Goal: Task Accomplishment & Management: Manage account settings

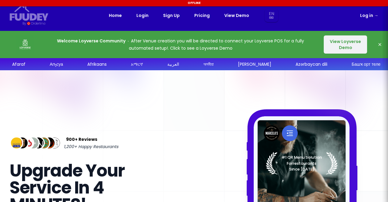
select select "en"
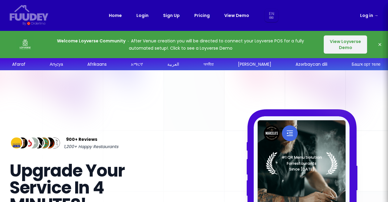
click at [206, 14] on link "Pricing" at bounding box center [201, 15] width 15 height 7
select select "en"
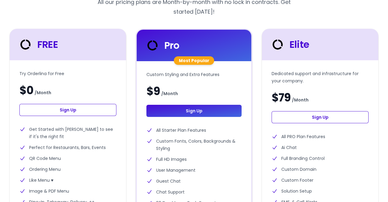
scroll to position [189, 0]
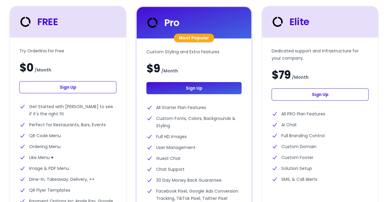
click at [89, 89] on link "Sign Up" at bounding box center [67, 87] width 97 height 12
select select "en"
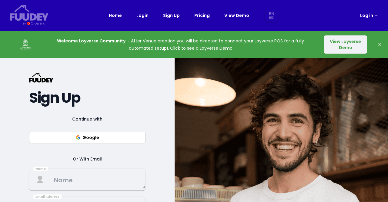
select select "en"
click at [92, 140] on button "Google" at bounding box center [87, 138] width 116 height 12
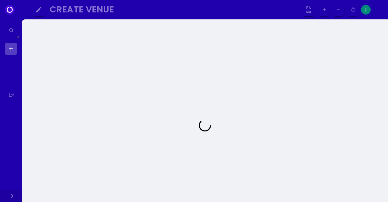
select select "en"
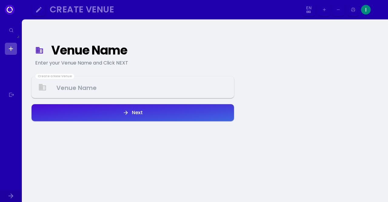
select select "en"
click at [171, 86] on Venue at bounding box center [132, 87] width 201 height 18
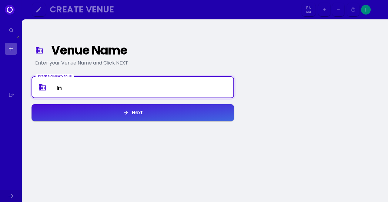
type Venue "I"
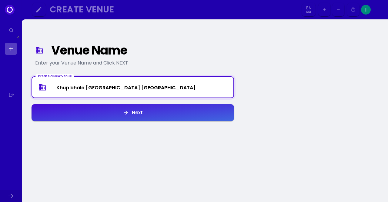
type Venue "Khup bhalo [GEOGRAPHIC_DATA] [GEOGRAPHIC_DATA]"
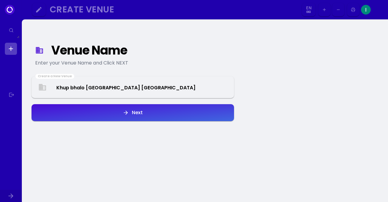
click at [177, 118] on button "Next" at bounding box center [133, 112] width 202 height 17
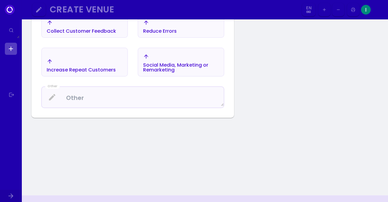
scroll to position [259, 0]
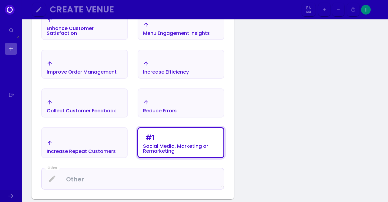
scroll to position [165, 0]
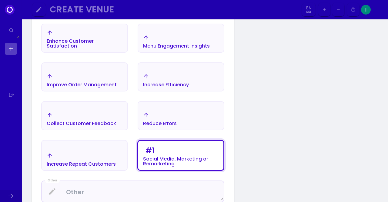
click at [86, 10] on div "Improve Order Management" at bounding box center [66, 7] width 39 height 5
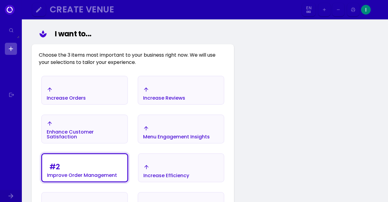
scroll to position [70, 0]
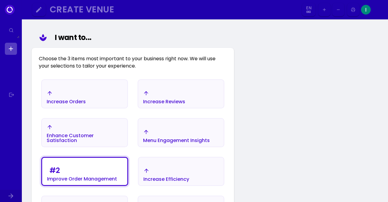
click at [86, 92] on div "Increase Reviews" at bounding box center [66, 97] width 39 height 14
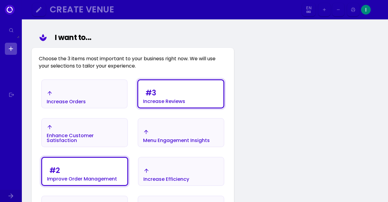
click at [91, 104] on div "Increase Orders" at bounding box center [84, 97] width 85 height 21
click at [83, 92] on div "Increase Orders" at bounding box center [66, 97] width 39 height 14
click at [86, 91] on div "# 3 Increase Reviews" at bounding box center [66, 97] width 39 height 14
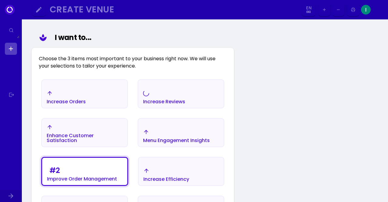
click at [82, 101] on div "Increase Orders" at bounding box center [66, 101] width 39 height 5
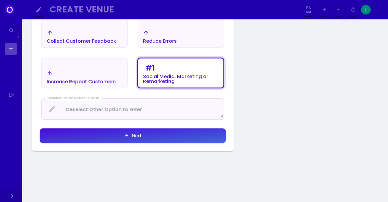
scroll to position [259, 0]
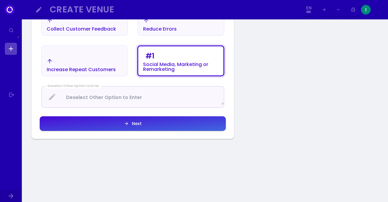
select select "en"
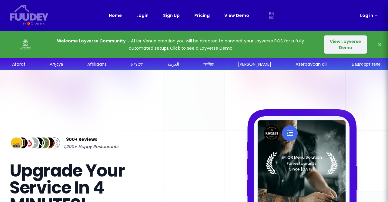
select select "en"
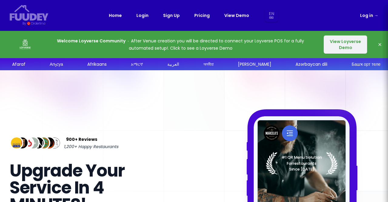
select select "en"
click at [372, 18] on link "Log in →" at bounding box center [369, 15] width 18 height 7
select select "en"
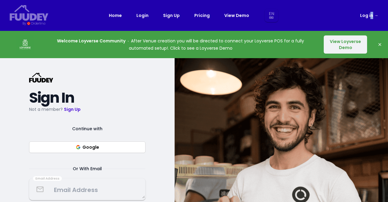
select select "en"
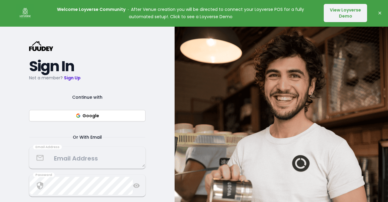
scroll to position [63, 0]
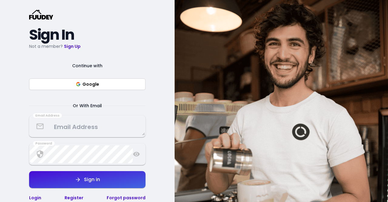
click at [116, 82] on button "Google" at bounding box center [87, 84] width 116 height 12
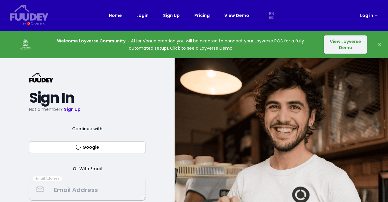
select select "en"
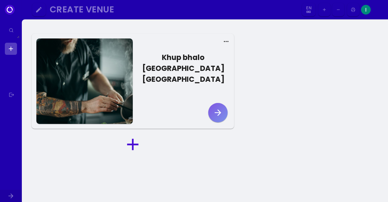
click at [219, 109] on icon "button" at bounding box center [218, 112] width 6 height 6
select select "en"
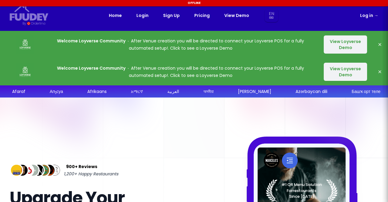
select select "en"
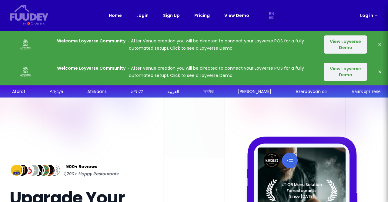
select select "en"
click at [371, 20] on nav "Fuudey {/* Added fill="currentColor" here */} {/* This rectangle defines the ba…" at bounding box center [194, 15] width 388 height 31
click at [375, 17] on span "→" at bounding box center [376, 15] width 4 height 6
select select "en"
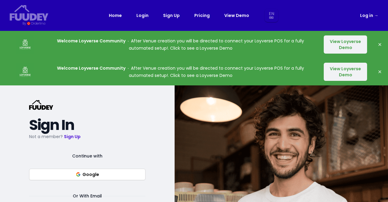
click at [356, 44] on button "View Loyverse Demo" at bounding box center [345, 44] width 43 height 18
select select "en"
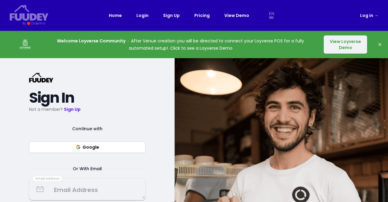
select select "en"
click at [367, 16] on link "Log in →" at bounding box center [369, 15] width 18 height 7
select select "en"
click at [377, 16] on span "→" at bounding box center [376, 15] width 4 height 6
select select "en"
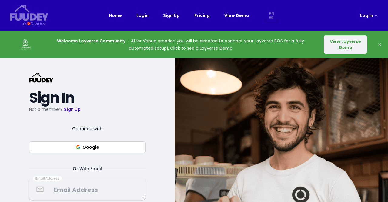
click at [358, 16] on div "Log in →" at bounding box center [328, 15] width 99 height 7
click at [366, 15] on link "Log in →" at bounding box center [369, 15] width 18 height 7
select select "en"
click at [382, 43] on icon "button" at bounding box center [379, 44] width 5 height 5
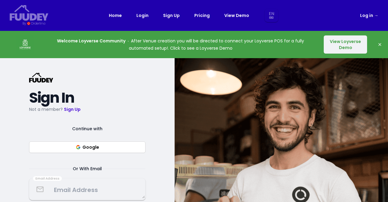
select select "en"
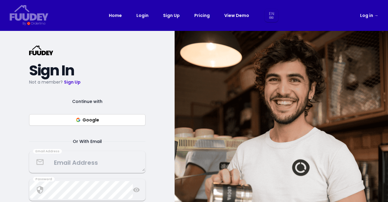
click at [376, 16] on span "→" at bounding box center [376, 15] width 4 height 6
select select "en"
click at [118, 120] on button "Google" at bounding box center [87, 120] width 116 height 12
select select "en"
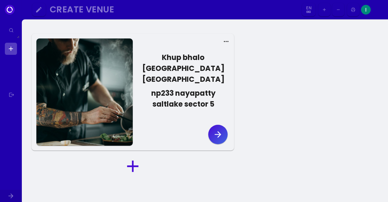
click at [228, 44] on icon at bounding box center [226, 41] width 6 height 6
select select "en"
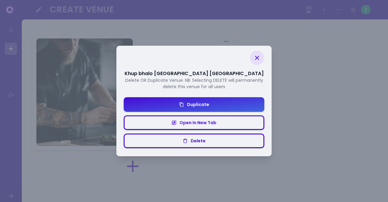
click at [292, 59] on div "Khup bhalo [GEOGRAPHIC_DATA] [GEOGRAPHIC_DATA] Delete OR Duplicate Venue. NB. S…" at bounding box center [194, 101] width 388 height 202
select select "en"
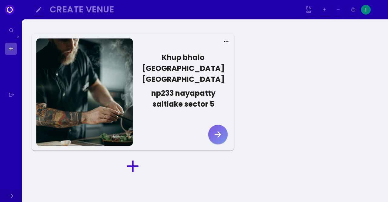
click at [212, 125] on button "button" at bounding box center [217, 134] width 19 height 19
select select "en"
